Goal: Information Seeking & Learning: Learn about a topic

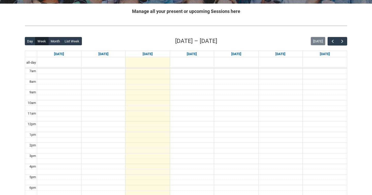
scroll to position [101, 0]
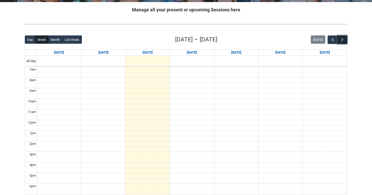
click at [343, 38] on span "button" at bounding box center [342, 39] width 5 height 5
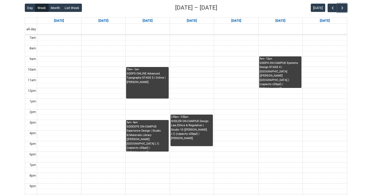
scroll to position [133, 0]
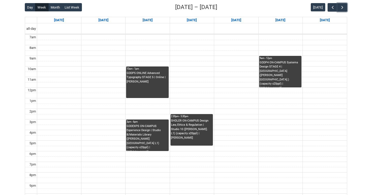
click at [145, 143] on div "GDDEXPS ON-CAMPUS Experience Design | Studio 8/Materials Library ([PERSON_NAME]…" at bounding box center [147, 137] width 41 height 27
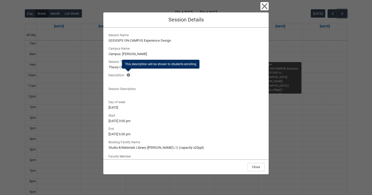
scroll to position [124, 0]
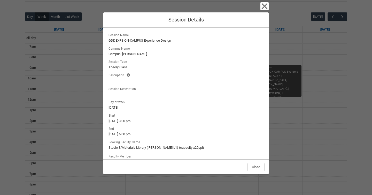
click at [93, 132] on div "Close Session Details Session Name GDDEXPS ON-CAMPUS Experience Design Campus N…" at bounding box center [186, 97] width 372 height 195
click at [265, 4] on icon "button" at bounding box center [264, 6] width 8 height 8
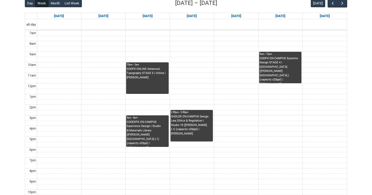
scroll to position [139, 0]
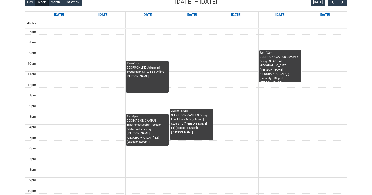
click at [207, 133] on div "SHDLER ON-CAMPUS Design Law, Ethics & Regulation | Studio 10 ([PERSON_NAME]. L1…" at bounding box center [191, 126] width 41 height 27
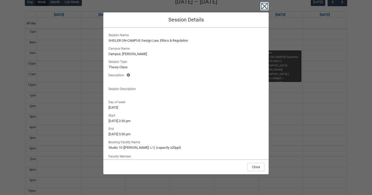
click at [264, 8] on icon "button" at bounding box center [264, 6] width 8 height 8
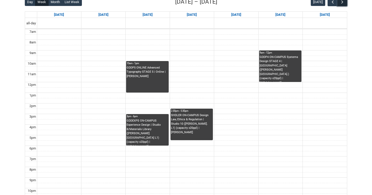
click at [343, 3] on span "button" at bounding box center [342, 1] width 5 height 5
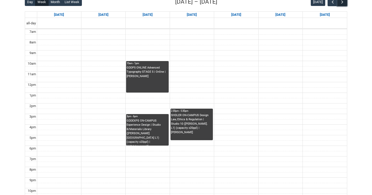
click at [343, 3] on span "button" at bounding box center [342, 1] width 5 height 5
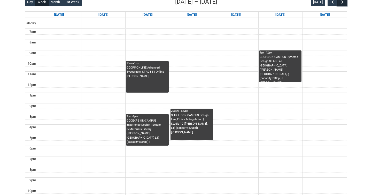
click at [343, 3] on span "button" at bounding box center [342, 1] width 5 height 5
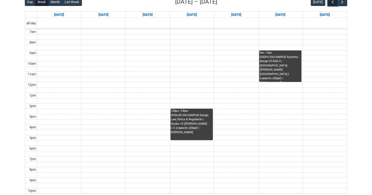
click at [330, 3] on span "button" at bounding box center [332, 1] width 5 height 5
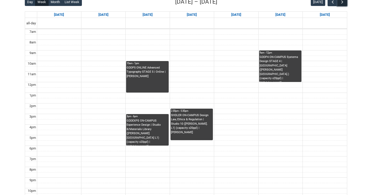
click at [343, 4] on span "button" at bounding box center [342, 1] width 5 height 5
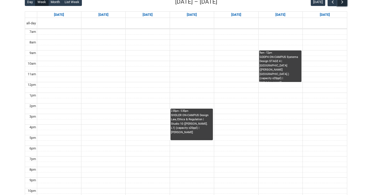
click at [343, 4] on span "button" at bounding box center [342, 1] width 5 height 5
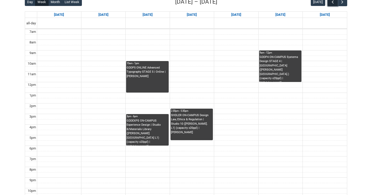
click at [330, 3] on span "button" at bounding box center [332, 1] width 5 height 5
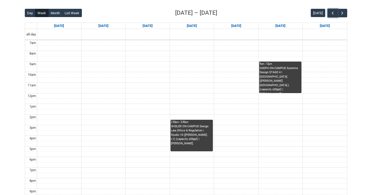
scroll to position [130, 0]
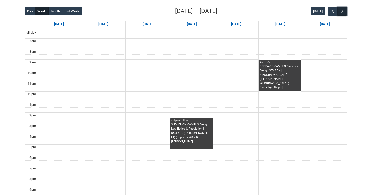
click at [345, 13] on button "button" at bounding box center [342, 11] width 10 height 9
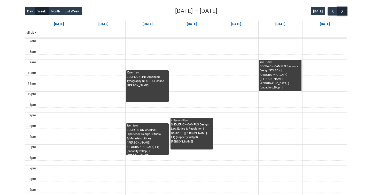
click at [345, 13] on button "button" at bounding box center [342, 11] width 10 height 9
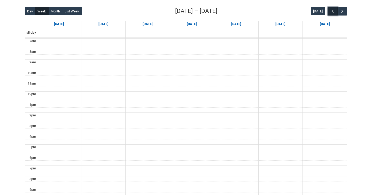
click at [330, 10] on span "button" at bounding box center [332, 11] width 5 height 5
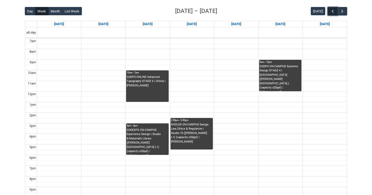
click at [333, 10] on span "button" at bounding box center [332, 11] width 5 height 5
click at [332, 10] on span "button" at bounding box center [332, 11] width 5 height 5
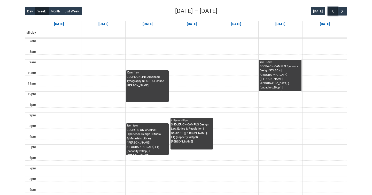
click at [332, 10] on span "button" at bounding box center [332, 11] width 5 height 5
click at [330, 11] on span "button" at bounding box center [332, 11] width 5 height 5
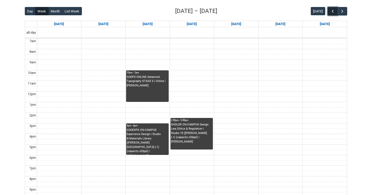
click at [330, 11] on span "button" at bounding box center [332, 11] width 5 height 5
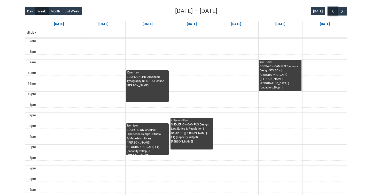
click at [332, 11] on span "button" at bounding box center [332, 11] width 5 height 5
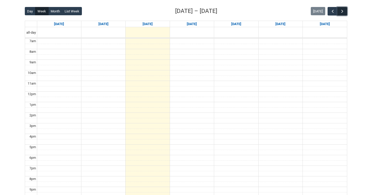
click at [344, 11] on span "button" at bounding box center [342, 11] width 5 height 5
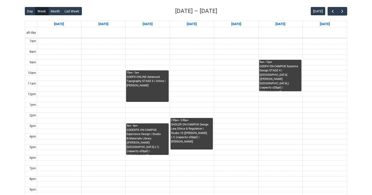
click at [372, 15] on div "Skip to Main Content Collarts Education Community Home New Enrolment Applicatio…" at bounding box center [186, 62] width 372 height 385
click at [342, 11] on span "button" at bounding box center [342, 11] width 5 height 5
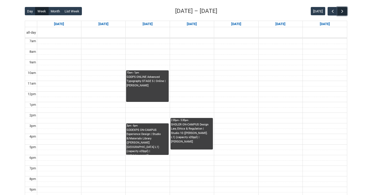
click at [342, 11] on span "button" at bounding box center [342, 11] width 5 height 5
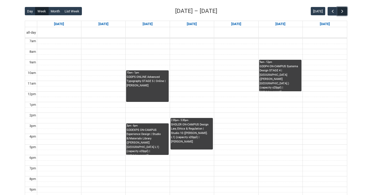
click at [342, 11] on span "button" at bounding box center [342, 11] width 5 height 5
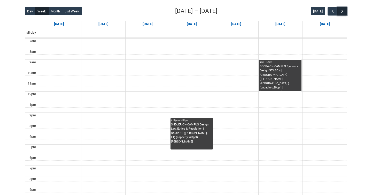
click at [342, 11] on span "button" at bounding box center [342, 11] width 5 height 5
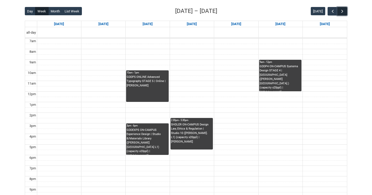
click at [342, 11] on span "button" at bounding box center [342, 11] width 5 height 5
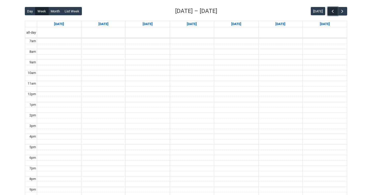
click at [329, 11] on button "button" at bounding box center [332, 11] width 10 height 9
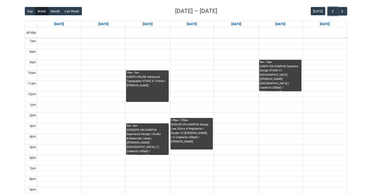
click at [151, 85] on div "GDDP5 ONLINE Advanced Typography STAGE 5 | Online | [PERSON_NAME]" at bounding box center [147, 81] width 41 height 13
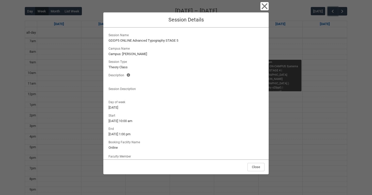
scroll to position [14, 0]
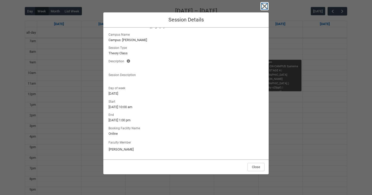
click at [263, 5] on icon "button" at bounding box center [265, 6] width 6 height 6
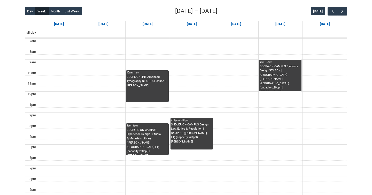
click at [146, 136] on div "GDDEXPS ON-CAMPUS Experience Design | Studio 8/Materials Library ([PERSON_NAME]…" at bounding box center [147, 141] width 41 height 27
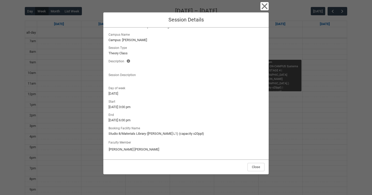
scroll to position [148, 0]
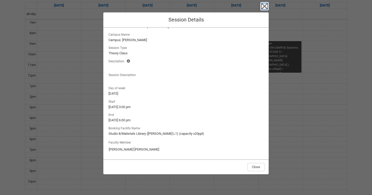
click at [265, 7] on icon "button" at bounding box center [265, 6] width 6 height 6
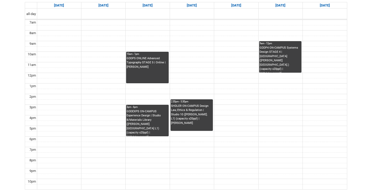
click at [188, 116] on div "SHDLER ON-CAMPUS Design Law, Ethics & Regulation | Studio 10 ([PERSON_NAME]. L1…" at bounding box center [191, 114] width 41 height 21
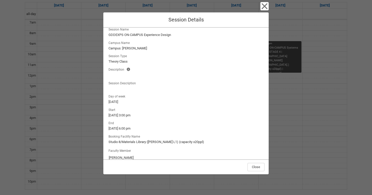
scroll to position [14, 0]
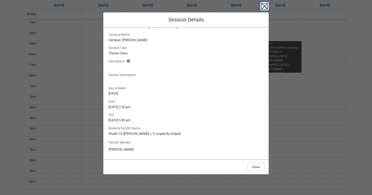
click at [266, 5] on icon "button" at bounding box center [264, 6] width 8 height 8
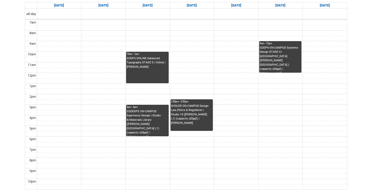
click at [283, 51] on div "GDDP4 ON-CAMPUS Systems Design STAGE 4 | [GEOGRAPHIC_DATA] ([PERSON_NAME][GEOGR…" at bounding box center [279, 59] width 41 height 27
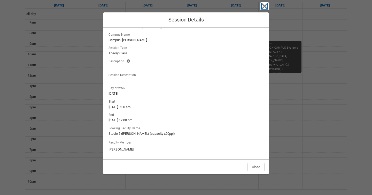
click at [262, 4] on icon "button" at bounding box center [265, 6] width 6 height 6
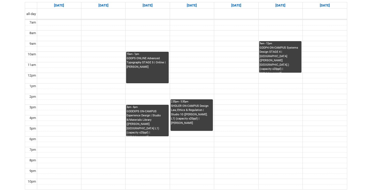
click at [148, 121] on div "GDDEXPS ON-CAMPUS Experience Design | Studio 8/Materials Library ([PERSON_NAME]…" at bounding box center [147, 122] width 41 height 27
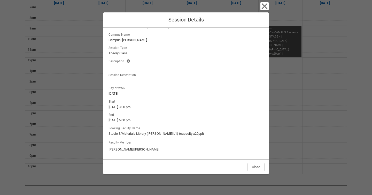
scroll to position [164, 0]
click at [263, 4] on icon "button" at bounding box center [264, 6] width 8 height 8
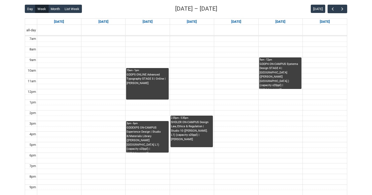
scroll to position [128, 0]
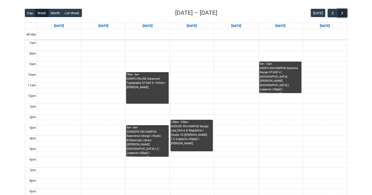
click at [341, 14] on span "button" at bounding box center [342, 13] width 5 height 5
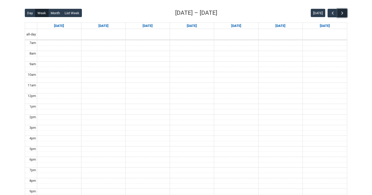
click at [341, 14] on span "button" at bounding box center [342, 13] width 5 height 5
click at [332, 13] on span "button" at bounding box center [332, 13] width 5 height 5
click at [328, 14] on button "button" at bounding box center [332, 13] width 10 height 9
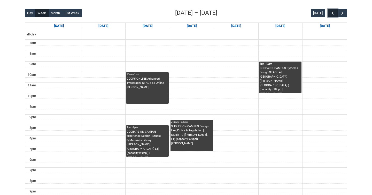
click at [330, 14] on span "button" at bounding box center [332, 13] width 5 height 5
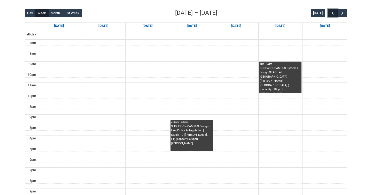
click at [330, 14] on span "button" at bounding box center [332, 13] width 5 height 5
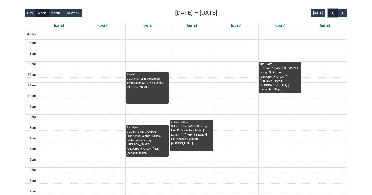
click at [330, 14] on span "button" at bounding box center [332, 13] width 5 height 5
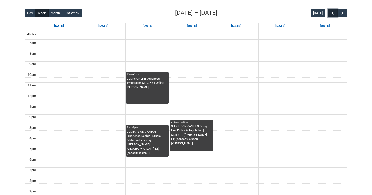
click at [330, 14] on span "button" at bounding box center [332, 13] width 5 height 5
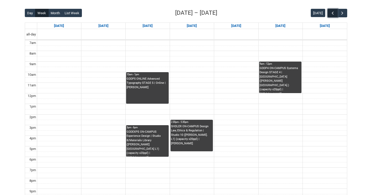
click at [330, 14] on span "button" at bounding box center [332, 13] width 5 height 5
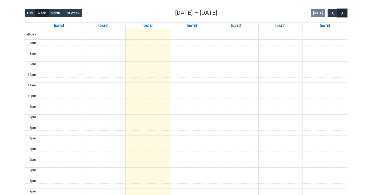
click at [343, 13] on span "button" at bounding box center [342, 13] width 5 height 5
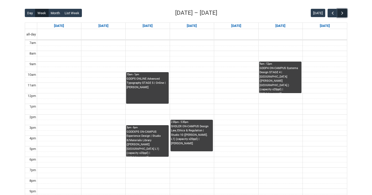
click at [343, 13] on span "button" at bounding box center [342, 13] width 5 height 5
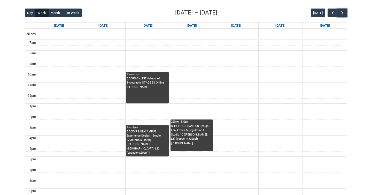
scroll to position [127, 0]
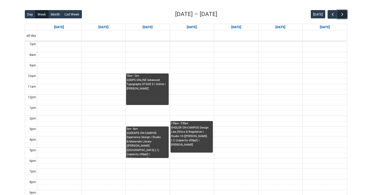
click at [342, 13] on span "button" at bounding box center [342, 14] width 5 height 5
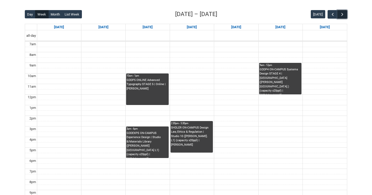
click at [342, 13] on span "button" at bounding box center [342, 14] width 5 height 5
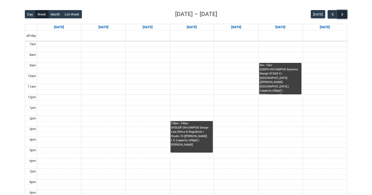
click at [342, 13] on span "button" at bounding box center [342, 14] width 5 height 5
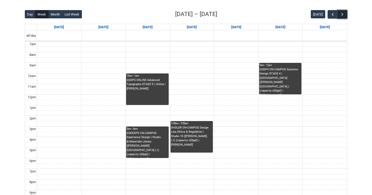
click at [342, 13] on span "button" at bounding box center [342, 14] width 5 height 5
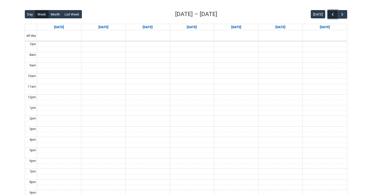
click at [332, 18] on button "button" at bounding box center [332, 14] width 10 height 9
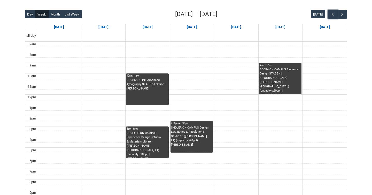
drag, startPoint x: 199, startPoint y: 126, endPoint x: 200, endPoint y: 131, distance: 4.9
click at [200, 131] on div "SHDLER ON-CAMPUS Design Law, Ethics & Regulation | Studio 10 ([PERSON_NAME]. L1…" at bounding box center [191, 135] width 41 height 21
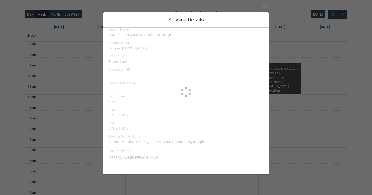
click at [200, 131] on lightning-spinner at bounding box center [185, 92] width 165 height 140
type input "[PERSON_NAME]"
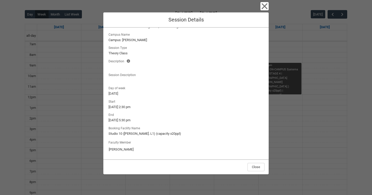
scroll to position [0, 0]
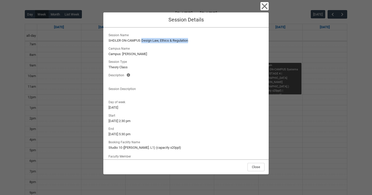
drag, startPoint x: 142, startPoint y: 41, endPoint x: 201, endPoint y: 41, distance: 59.4
click at [201, 41] on lightning-formatted-text "SHDLER ON-CAMPUS Design Law, Ethics & Regulation" at bounding box center [185, 40] width 155 height 5
copy lightning-formatted-text "Design Law, Ethics & Regulation"
click at [192, 69] on lightning-formatted-text "Theory Class" at bounding box center [185, 67] width 155 height 5
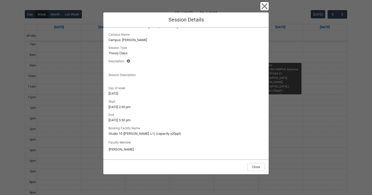
click at [88, 140] on div "Close Session Details Session Name [PERSON_NAME] ON-CAMPUS Design Law, Ethics &…" at bounding box center [186, 97] width 372 height 195
click at [267, 11] on div "Close Session Details Session Name [PERSON_NAME] ON-CAMPUS Design Law, Ethics &…" at bounding box center [185, 97] width 165 height 195
click at [263, 4] on icon "button" at bounding box center [264, 6] width 8 height 8
